Goal: Task Accomplishment & Management: Use online tool/utility

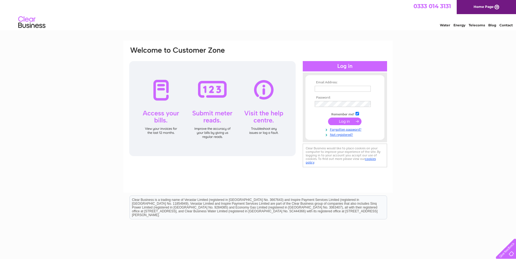
type input "enquiries@corranhouseoban.co.uk"
click at [340, 119] on input "submit" at bounding box center [344, 122] width 33 height 8
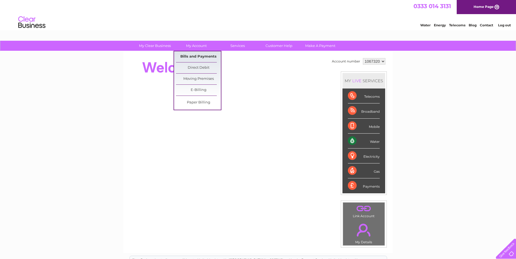
click at [206, 56] on link "Bills and Payments" at bounding box center [198, 56] width 45 height 11
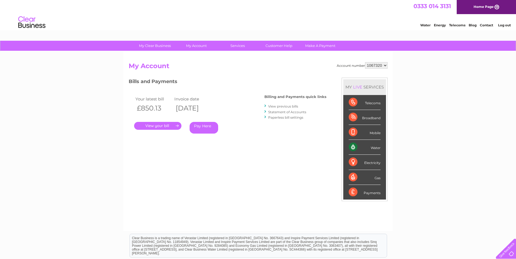
click at [162, 126] on link "." at bounding box center [157, 126] width 47 height 8
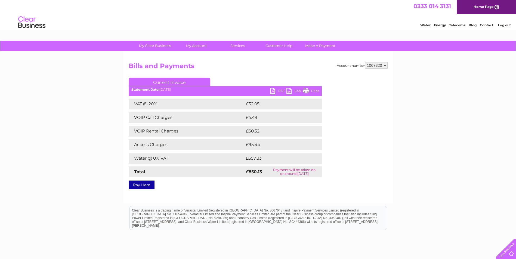
click at [279, 88] on ul "Current Invoice" at bounding box center [225, 83] width 193 height 10
click at [282, 92] on link "PDF" at bounding box center [278, 92] width 16 height 8
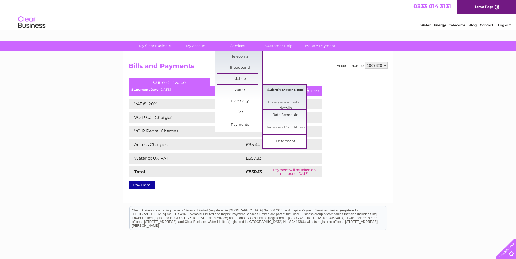
click at [282, 86] on link "Submit Meter Read" at bounding box center [285, 90] width 45 height 11
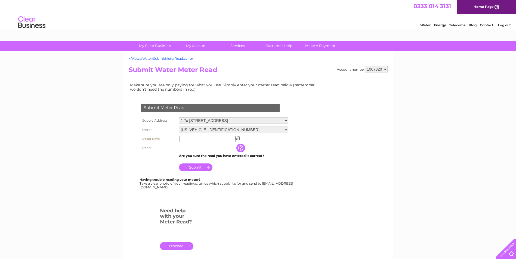
click at [197, 138] on input "text" at bounding box center [207, 139] width 57 height 7
click at [237, 137] on img at bounding box center [237, 138] width 4 height 4
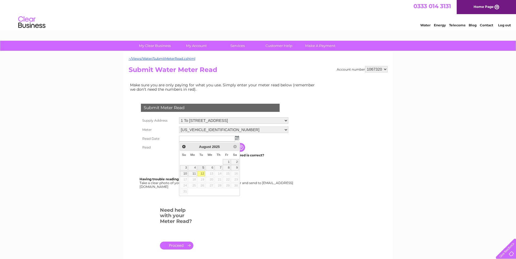
click at [201, 167] on link "5" at bounding box center [201, 167] width 8 height 5
type input "2025/08/05"
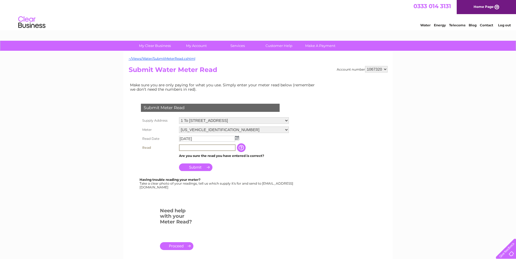
click at [186, 147] on input "text" at bounding box center [207, 148] width 57 height 7
type input "07697"
click at [199, 166] on input "Submit" at bounding box center [195, 168] width 33 height 8
